Goal: Answer question/provide support

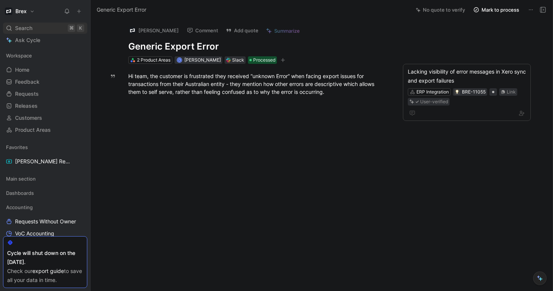
click at [41, 27] on div "Search ⌘ K" at bounding box center [45, 28] width 84 height 11
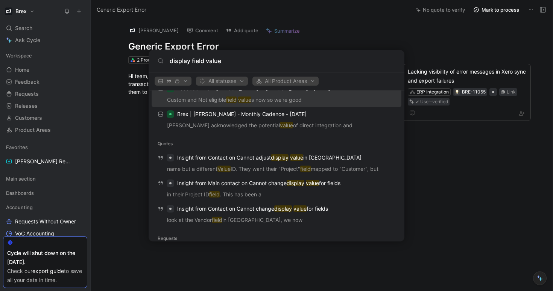
scroll to position [100, 0]
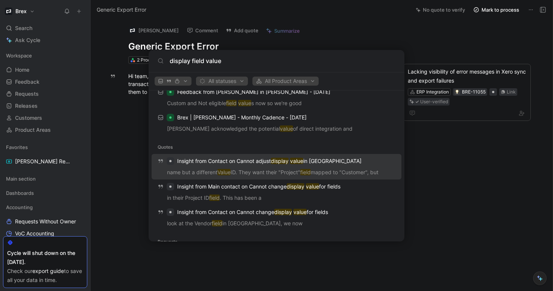
type input "display field value"
click at [265, 163] on p "Insight from Contact on Cannot adjust display value in [GEOGRAPHIC_DATA]" at bounding box center [269, 161] width 184 height 9
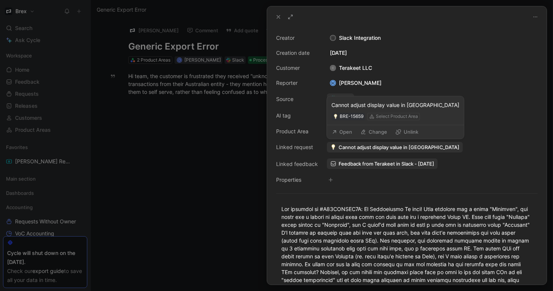
click at [362, 148] on span "Cannot adjust display value in [GEOGRAPHIC_DATA]" at bounding box center [398, 147] width 121 height 7
click at [344, 133] on button "Open" at bounding box center [341, 132] width 27 height 11
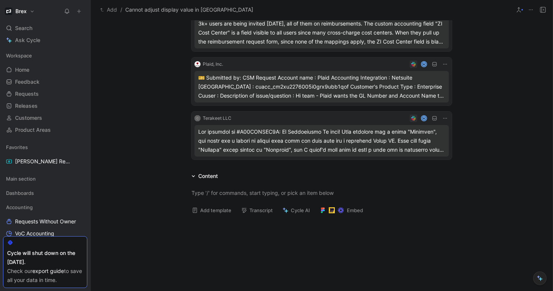
scroll to position [417, 0]
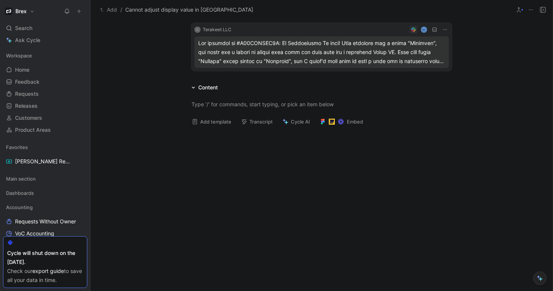
click at [186, 83] on div "Content" at bounding box center [321, 87] width 289 height 9
click at [193, 85] on div "Content" at bounding box center [204, 87] width 32 height 9
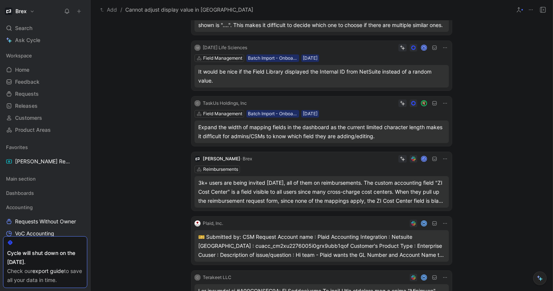
scroll to position [0, 0]
